Goal: Task Accomplishment & Management: Use online tool/utility

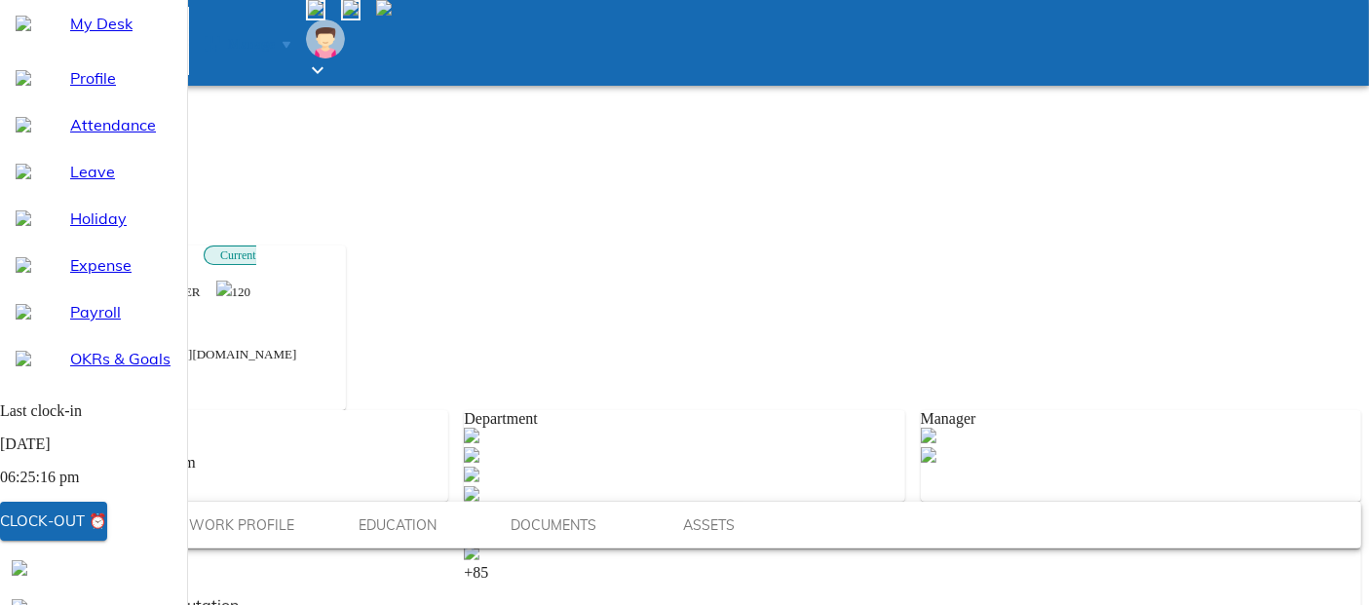
scroll to position [97, 0]
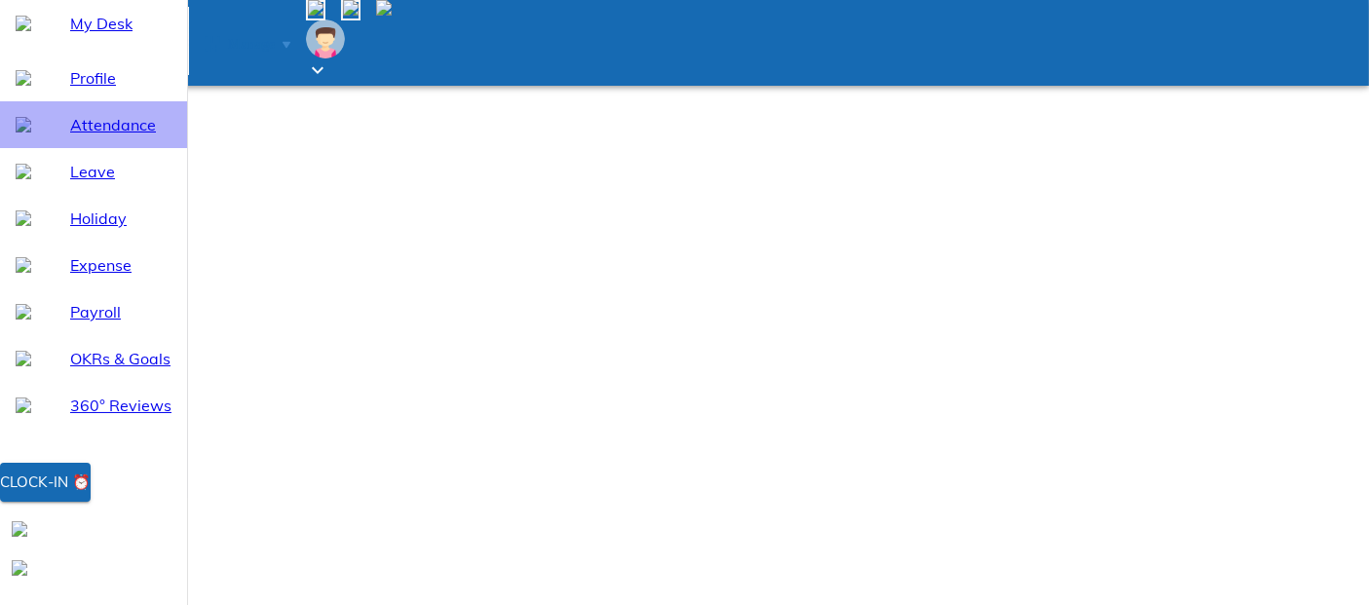
click at [103, 136] on span "Attendance" at bounding box center [120, 124] width 101 height 23
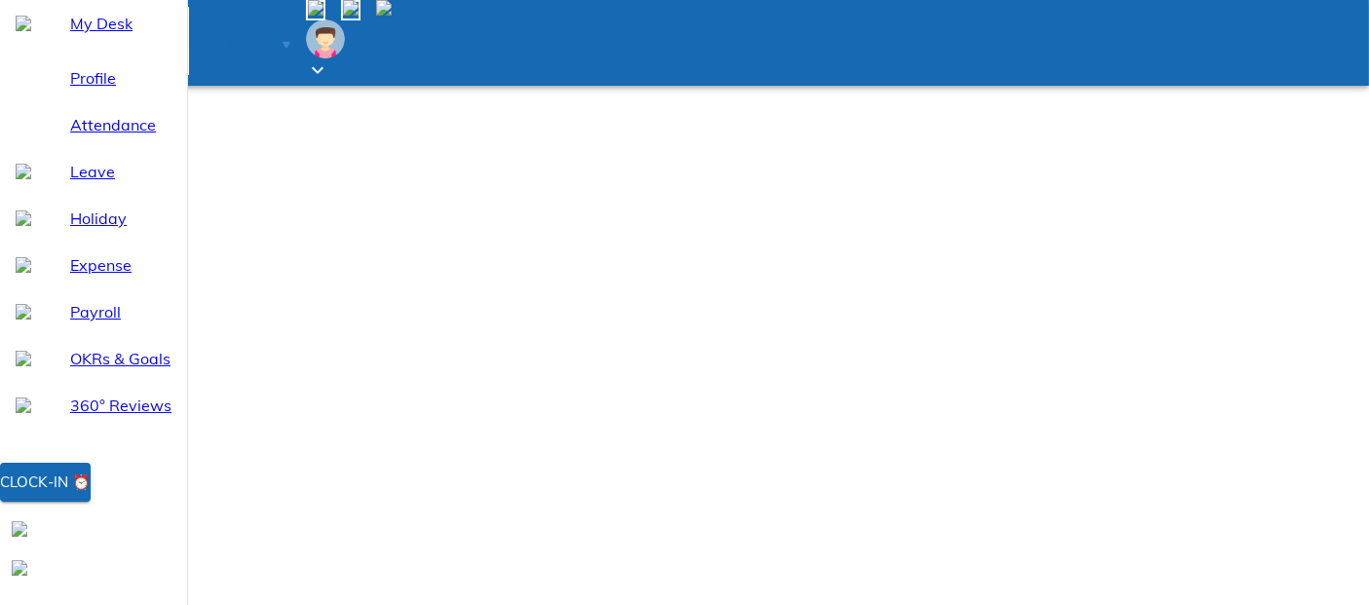
select select "10"
click at [91, 495] on div "Clock-in ⏰" at bounding box center [45, 482] width 91 height 25
